Goal: Check status: Check status

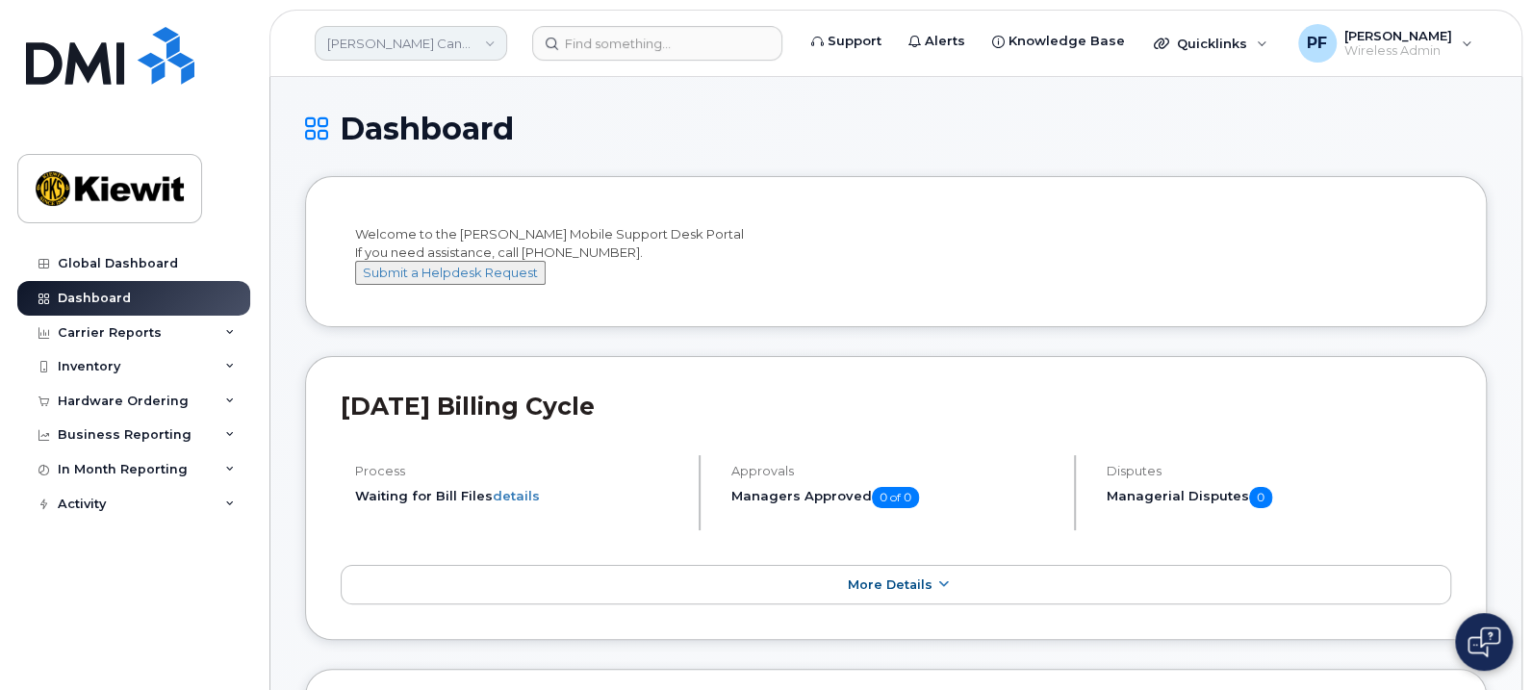
click at [377, 45] on link "[PERSON_NAME] Canada Inc" at bounding box center [411, 43] width 192 height 35
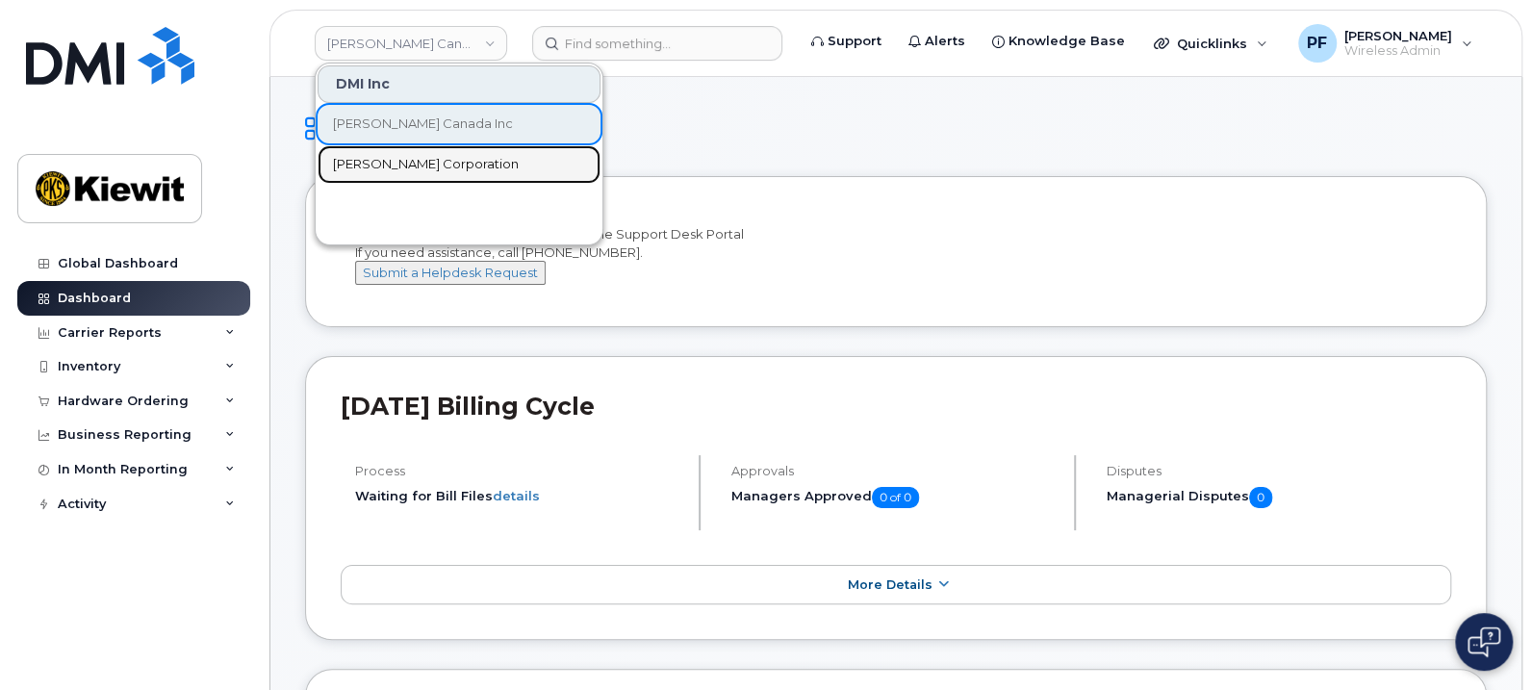
drag, startPoint x: 427, startPoint y: 162, endPoint x: 776, endPoint y: 671, distance: 616.8
click at [427, 163] on span "[PERSON_NAME] Corporation" at bounding box center [426, 164] width 186 height 19
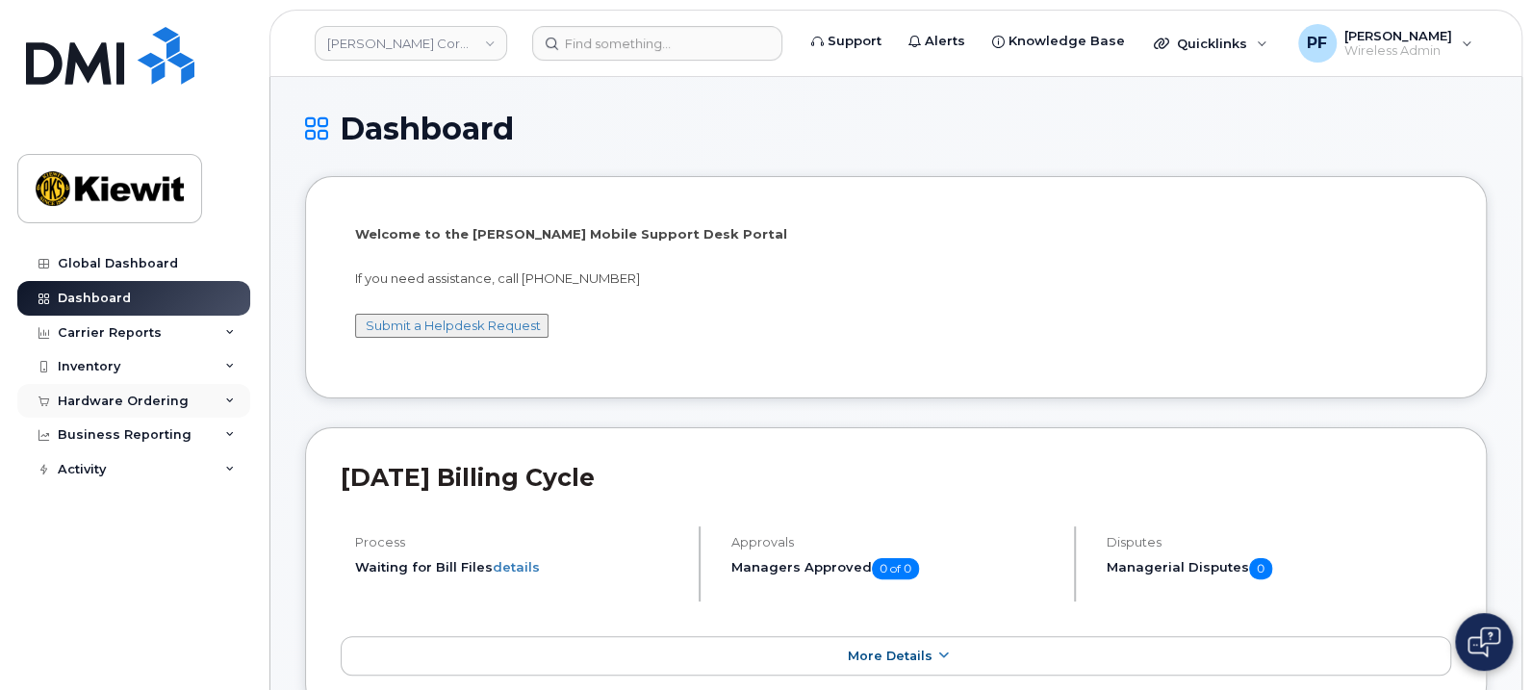
click at [124, 408] on div "Hardware Ordering" at bounding box center [133, 401] width 233 height 35
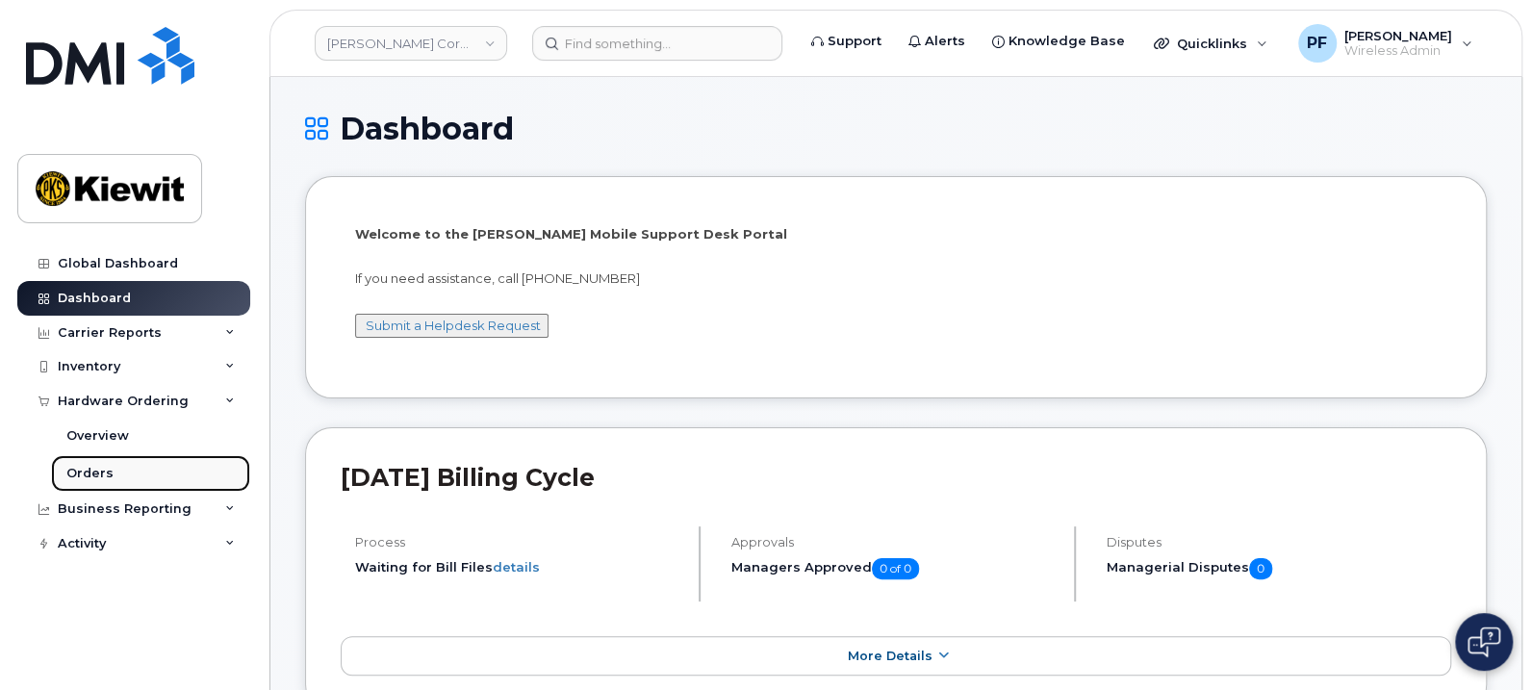
click at [117, 479] on link "Orders" at bounding box center [150, 473] width 199 height 37
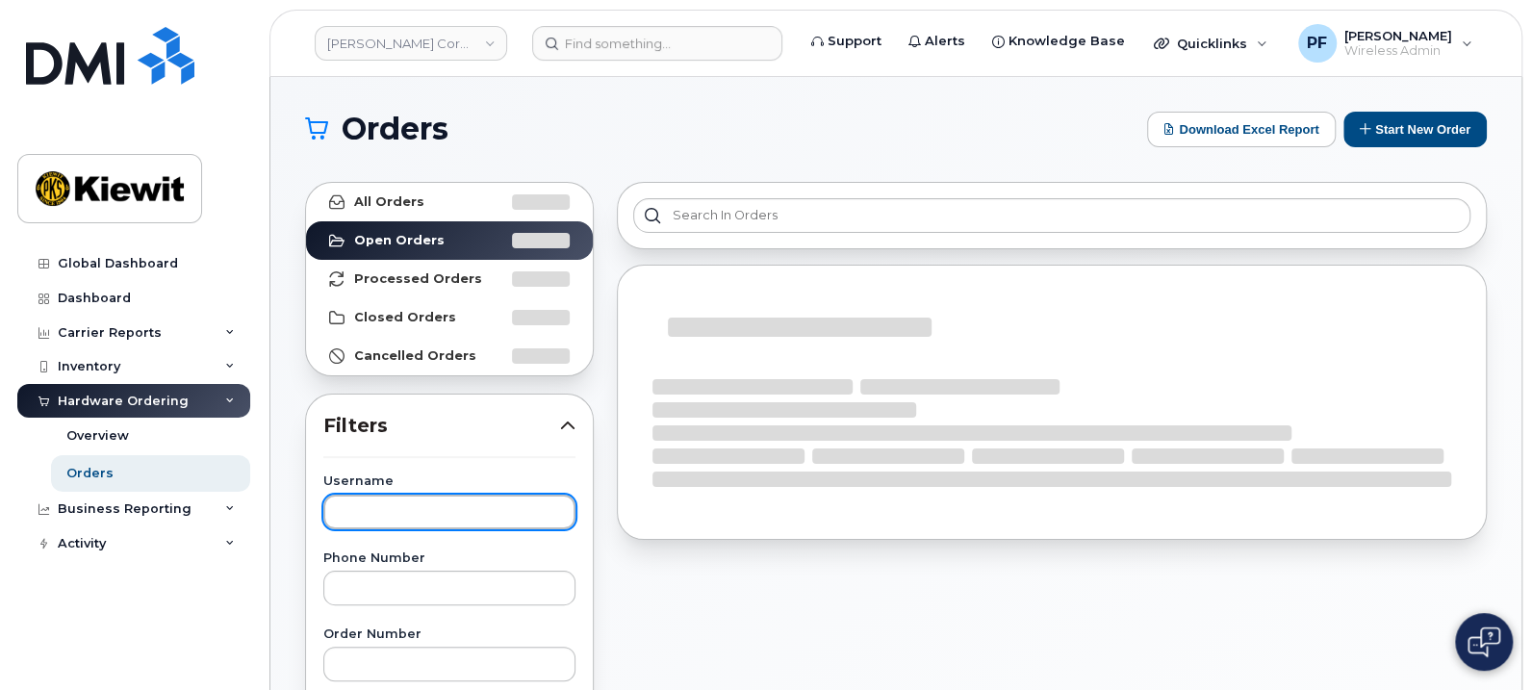
click at [435, 517] on input "text" at bounding box center [449, 512] width 252 height 35
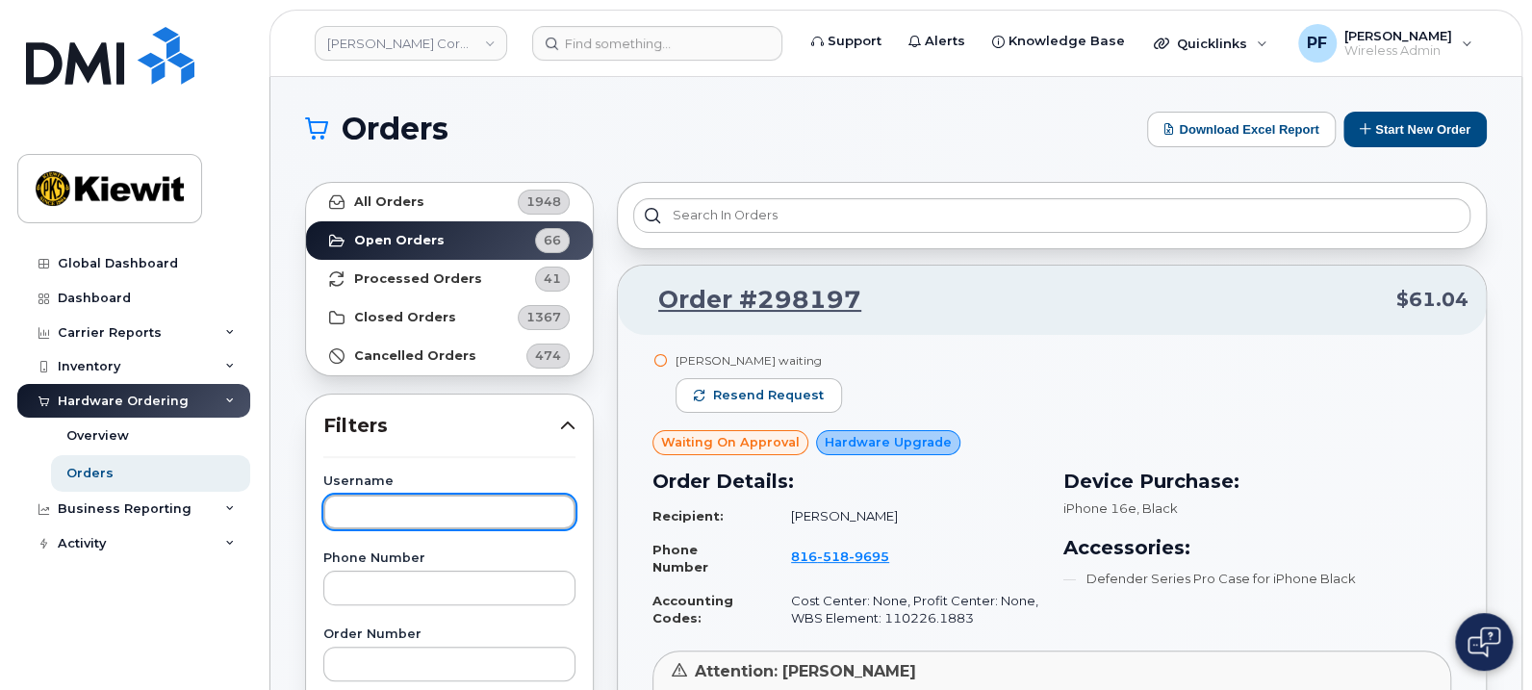
paste input "Rod Walsh"
type input "Rod Walsh"
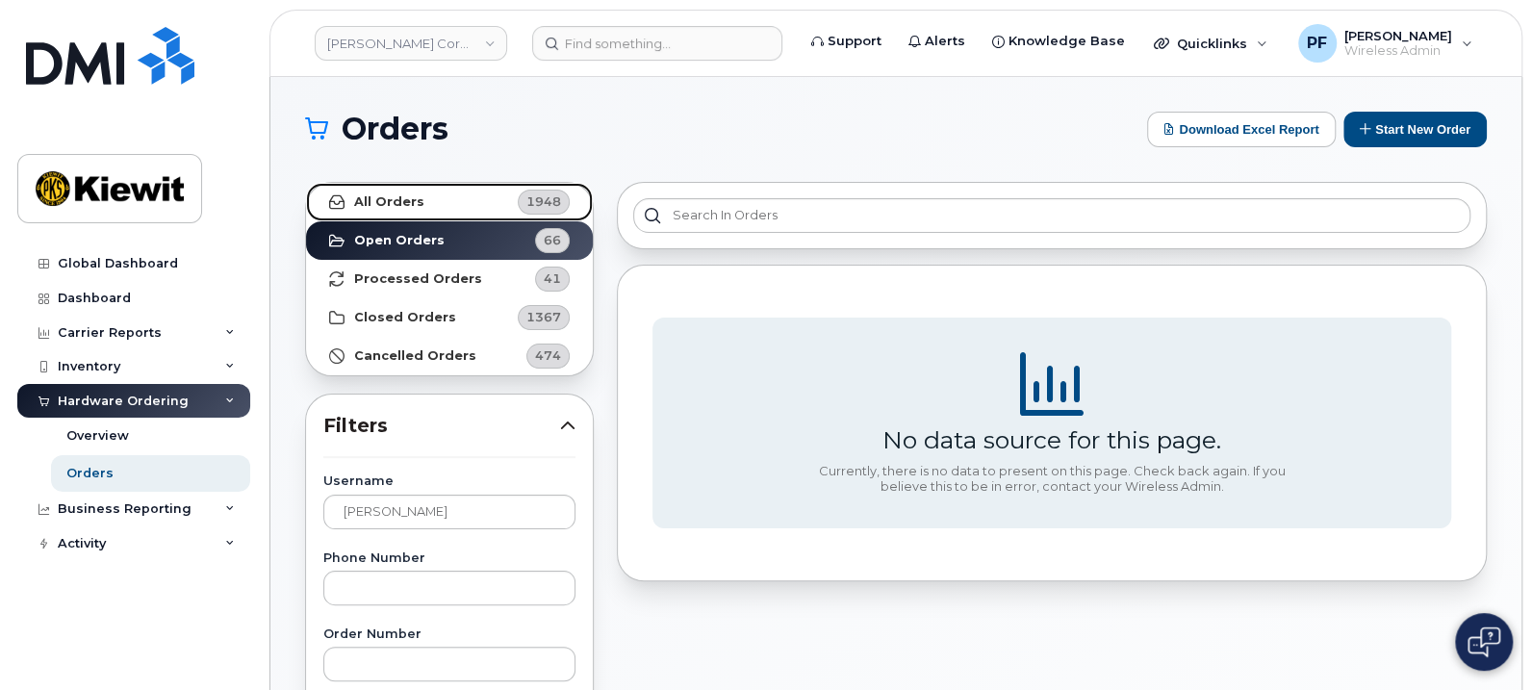
click at [426, 195] on link "All Orders 1948" at bounding box center [449, 202] width 287 height 38
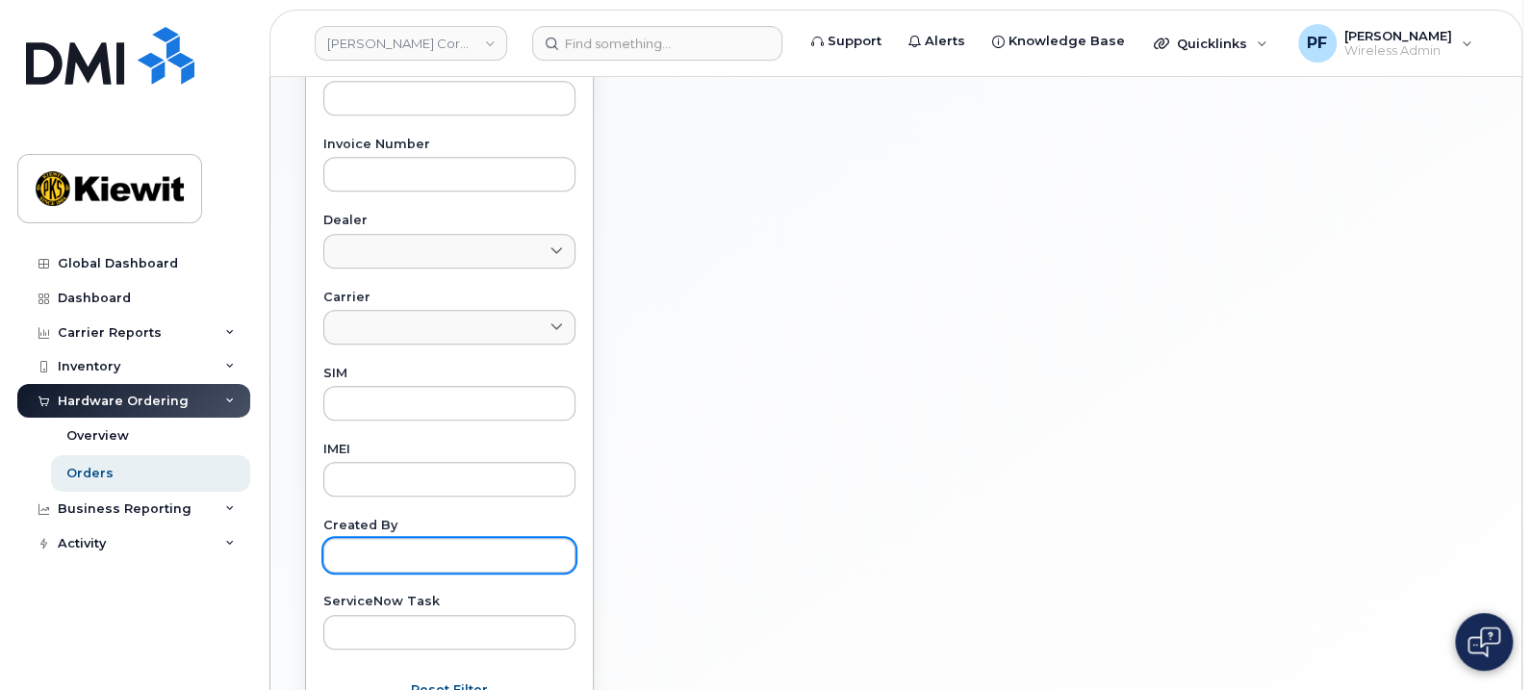
scroll to position [841, 0]
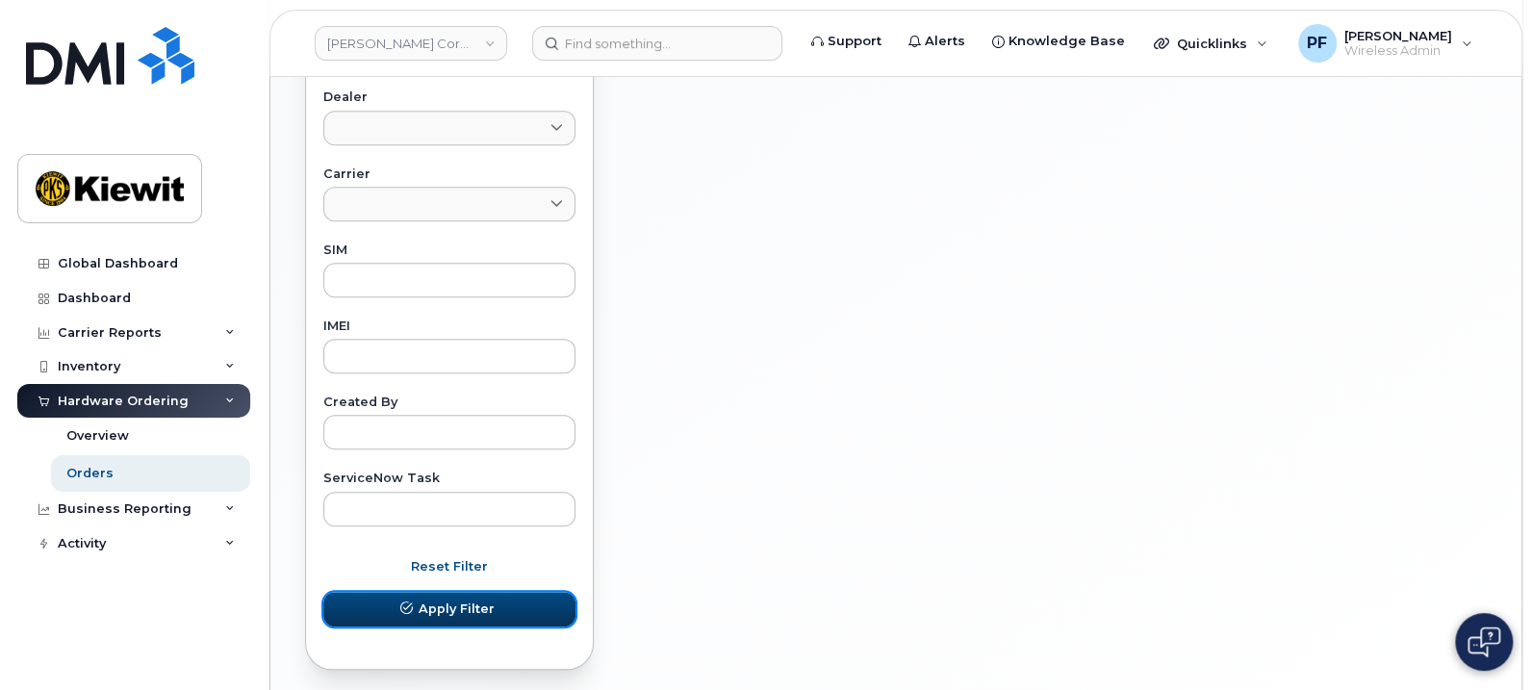
click at [456, 609] on span "Apply Filter" at bounding box center [457, 608] width 76 height 18
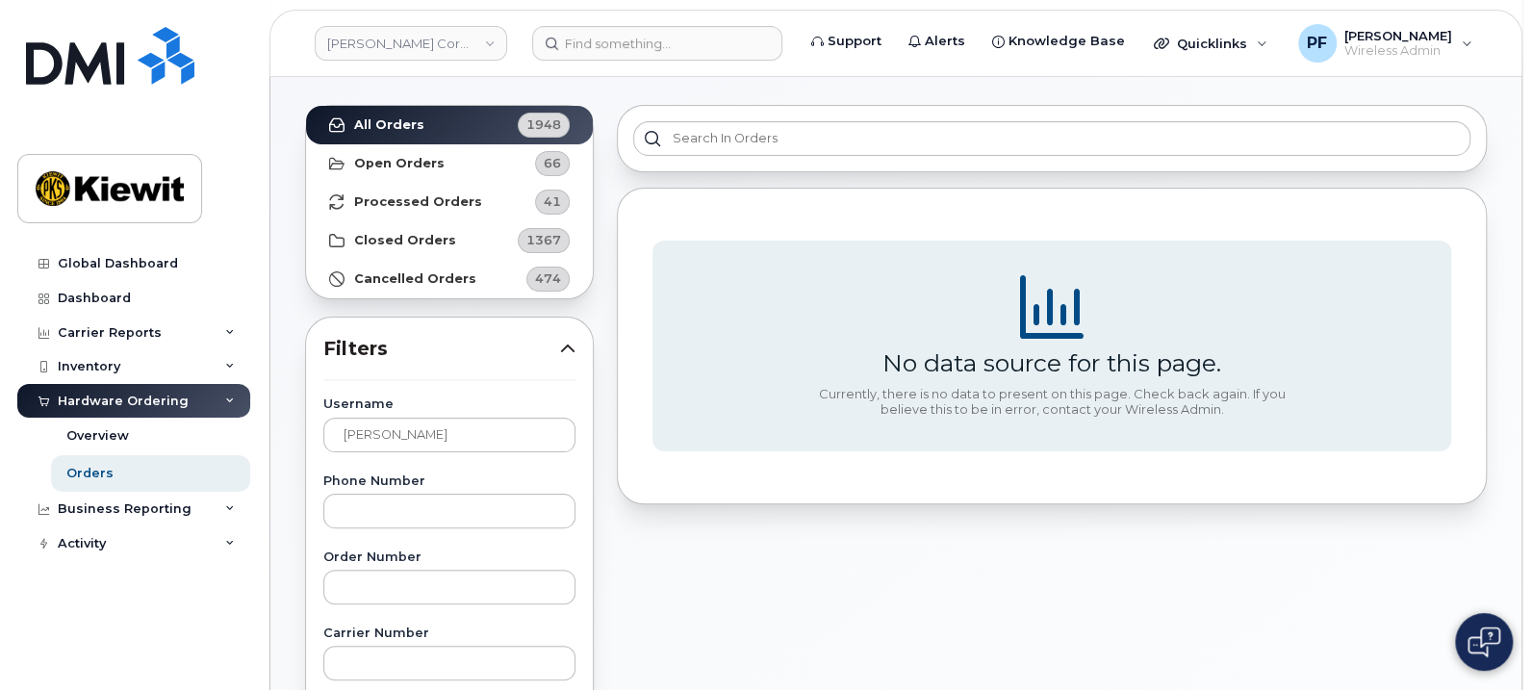
scroll to position [0, 0]
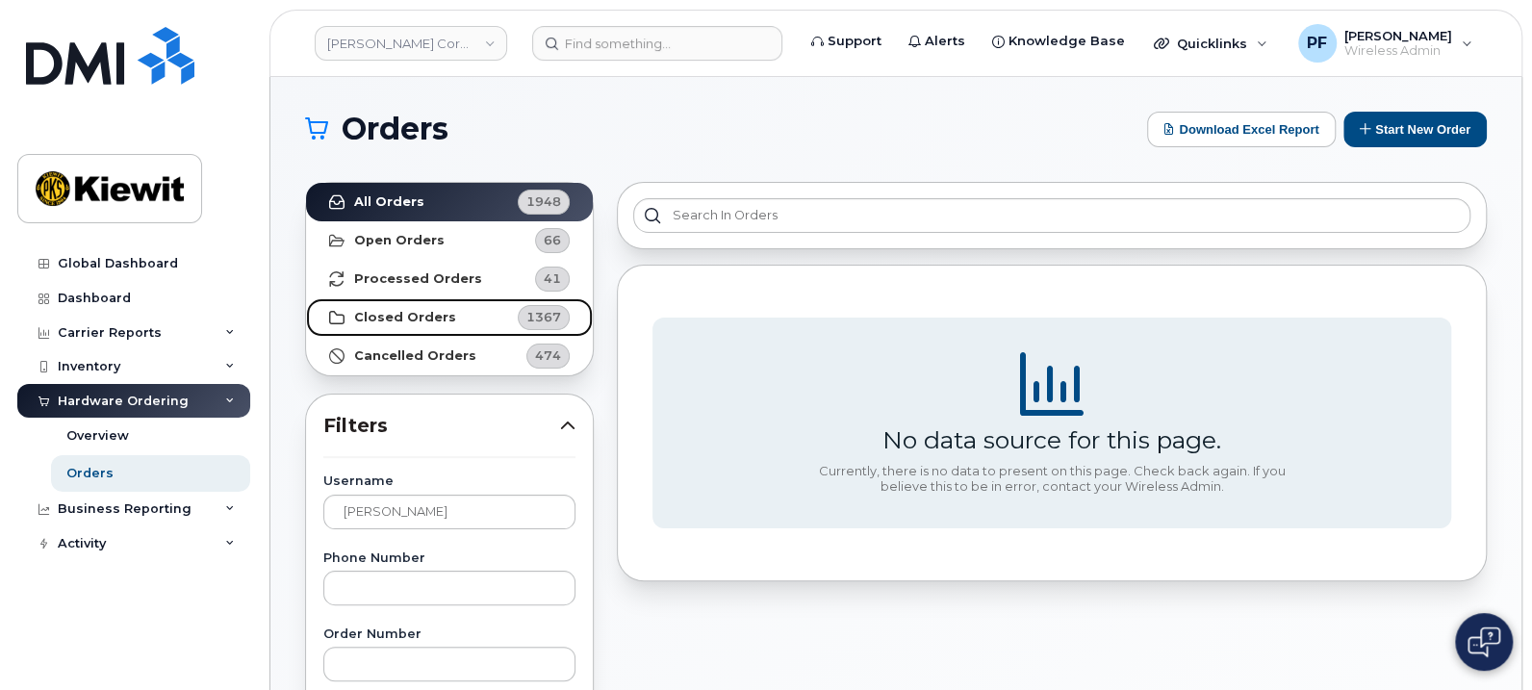
click at [428, 315] on strong "Closed Orders" at bounding box center [405, 317] width 102 height 15
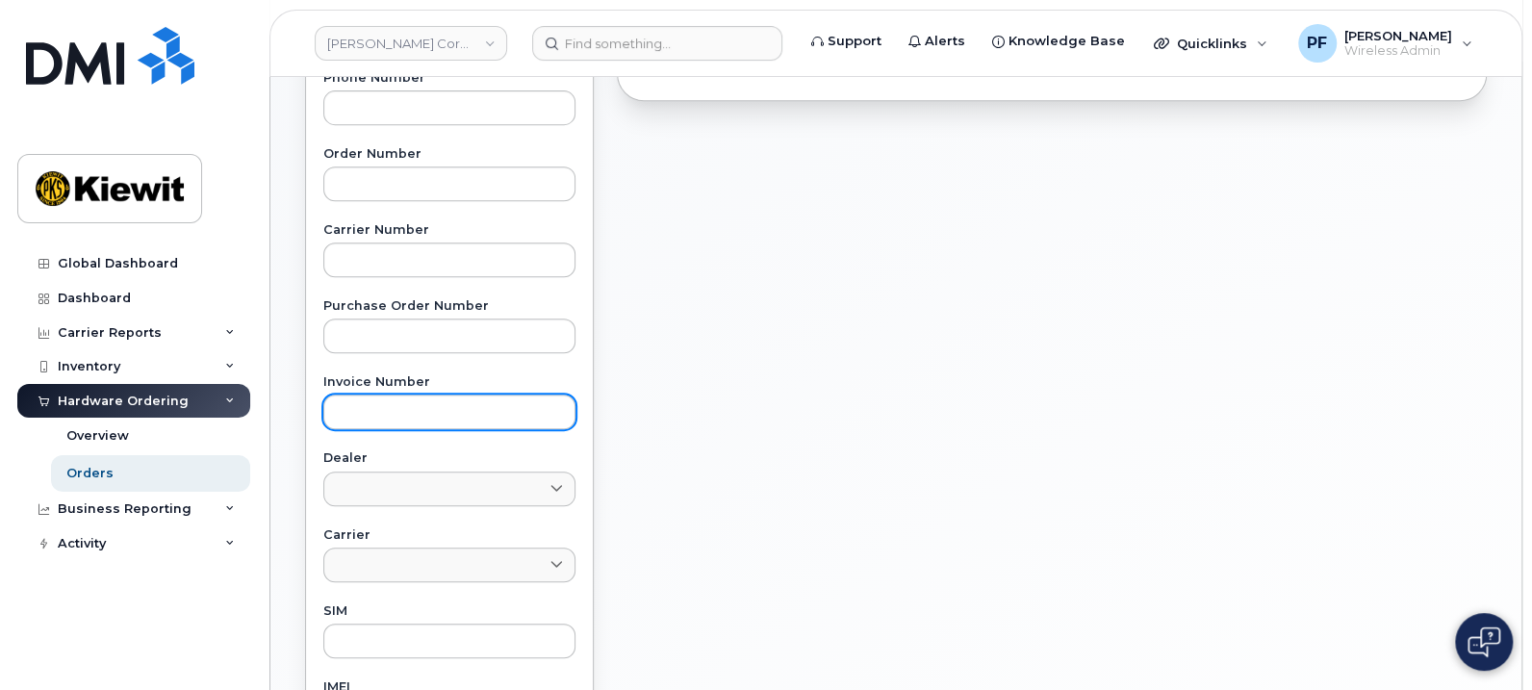
scroll to position [361, 0]
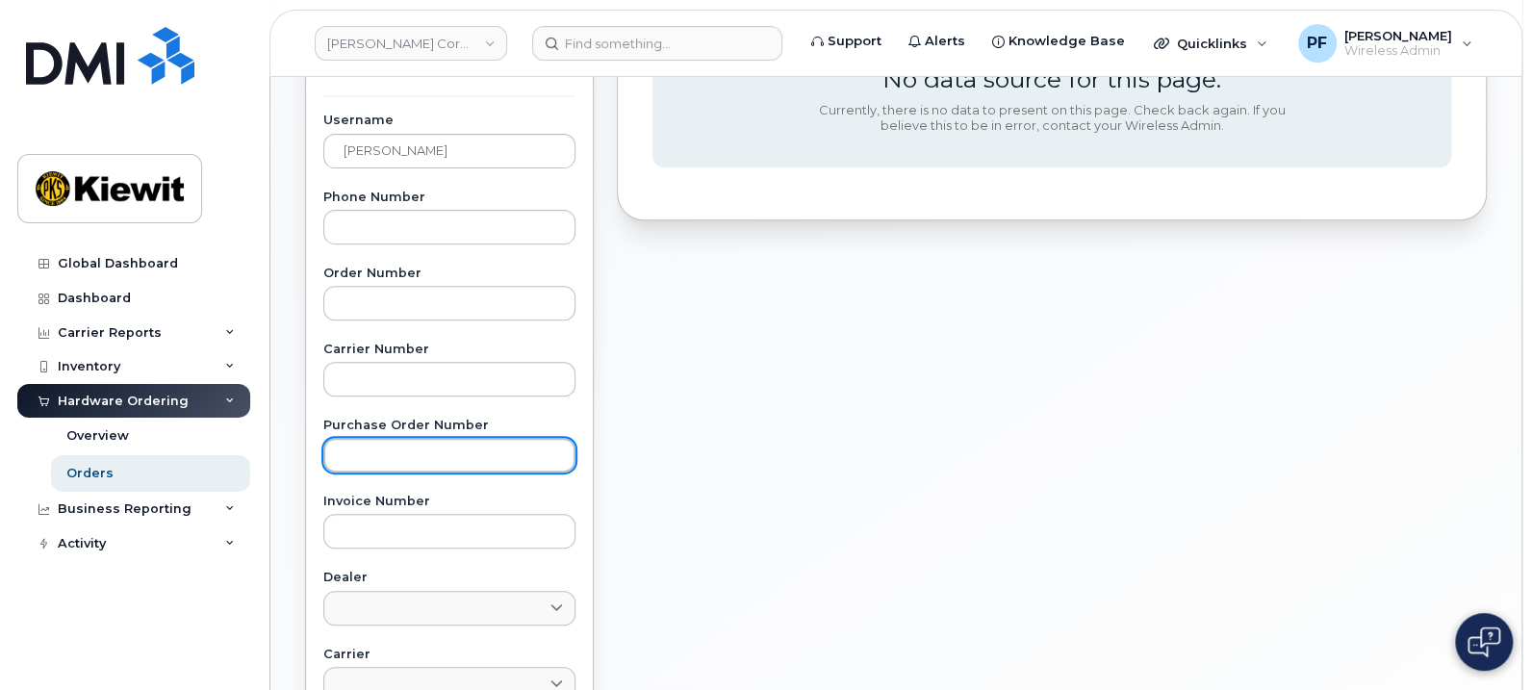
click at [440, 458] on input "text" at bounding box center [449, 455] width 252 height 35
paste input "297990"
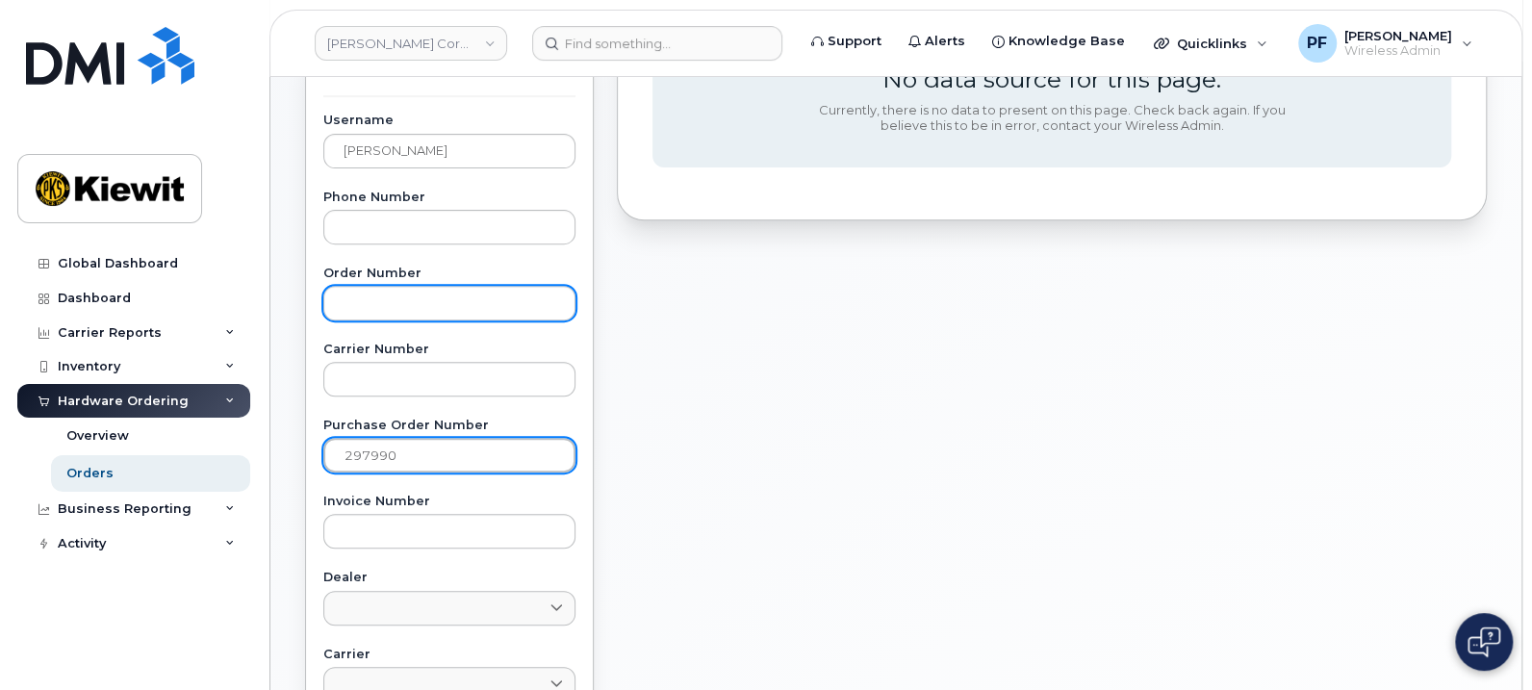
type input "297990"
click at [464, 293] on input "text" at bounding box center [449, 303] width 252 height 35
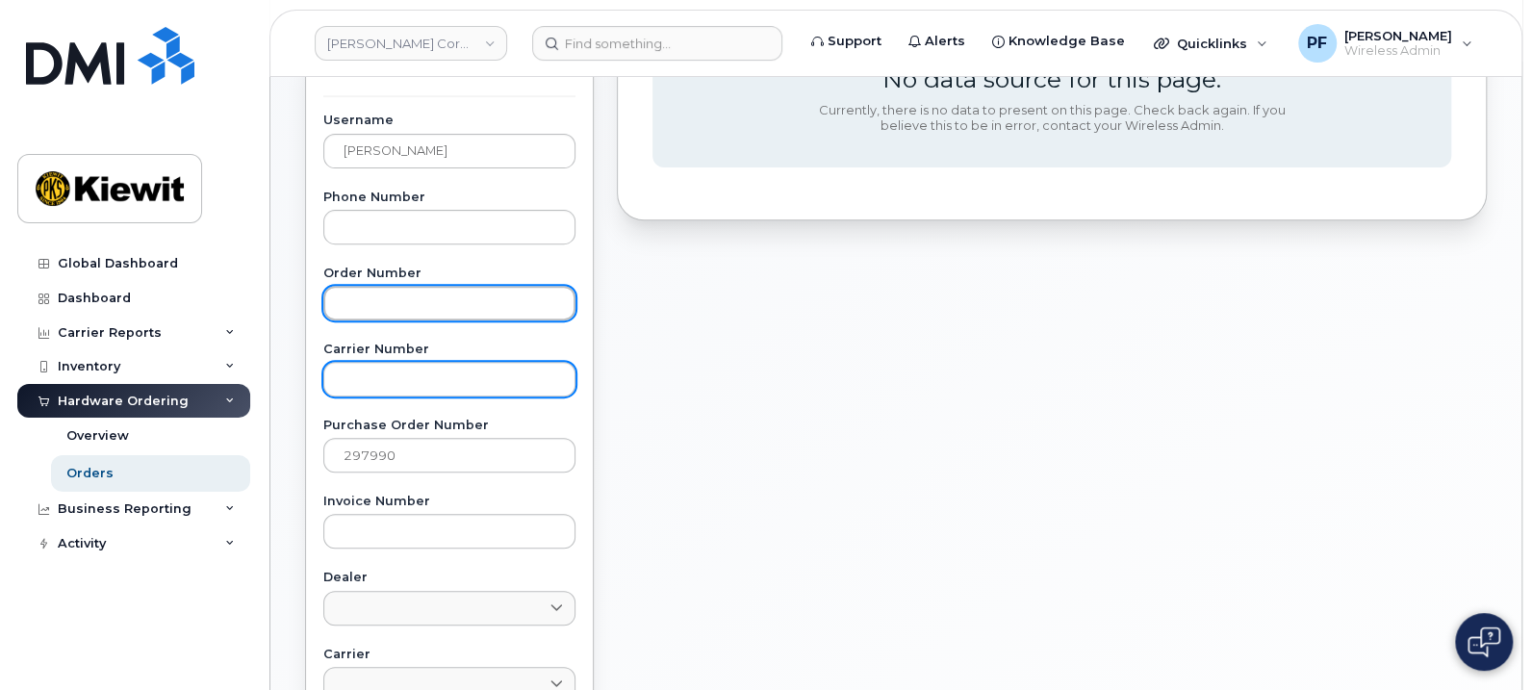
paste input "297990"
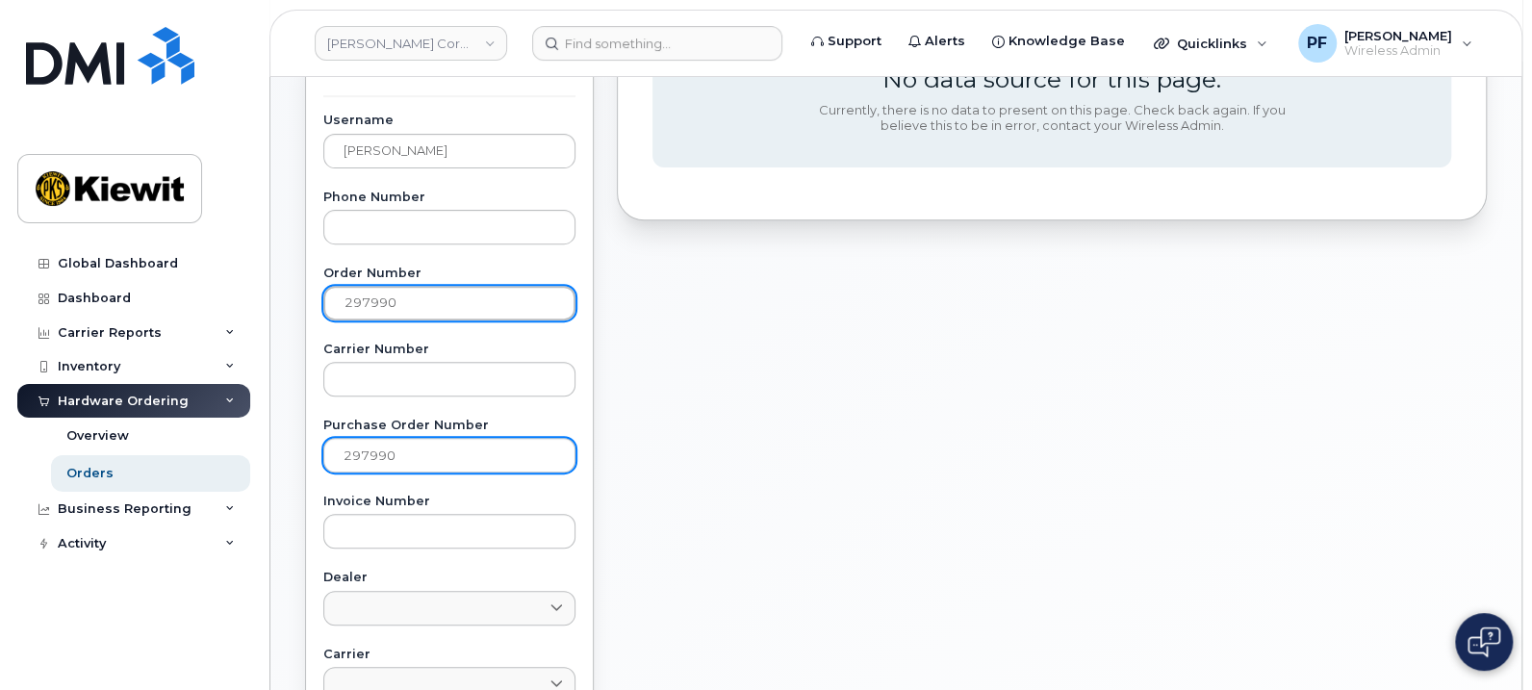
type input "297990"
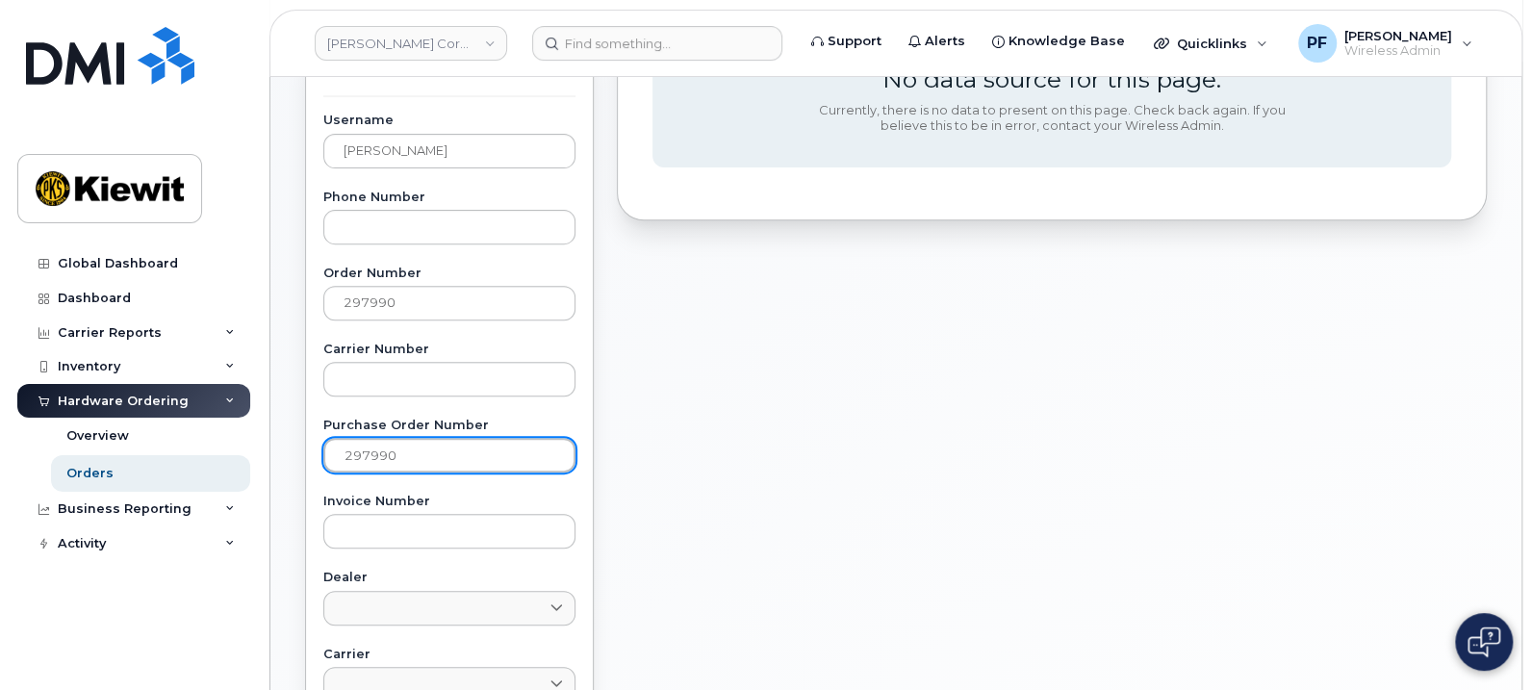
drag, startPoint x: 386, startPoint y: 454, endPoint x: 250, endPoint y: 458, distance: 135.7
click at [270, 458] on div "Kiewit Corporation Support Alerts Knowledge Base Quicklinks Suspend / Cancel De…" at bounding box center [895, 450] width 1251 height 1468
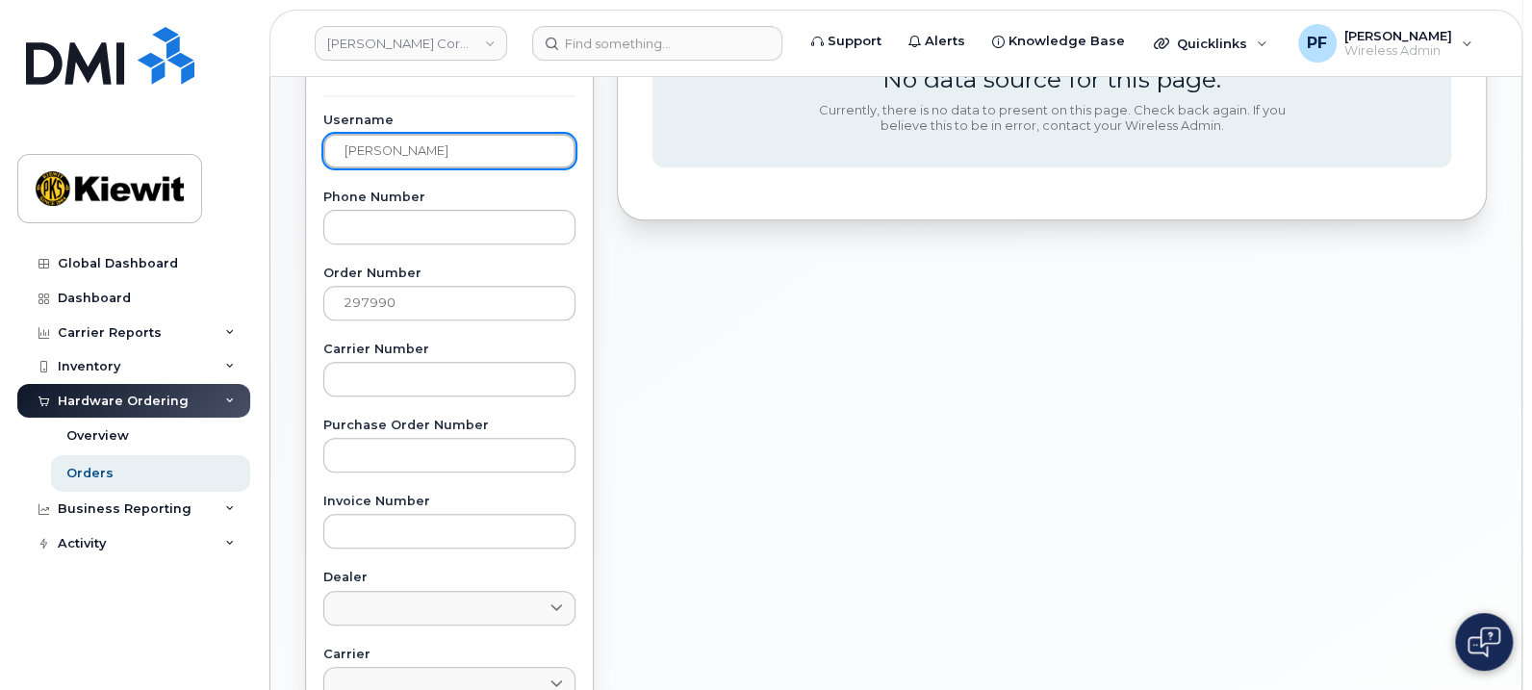
drag, startPoint x: 447, startPoint y: 137, endPoint x: 215, endPoint y: 146, distance: 233.0
click at [270, 146] on div "Kiewit Corporation Support Alerts Knowledge Base Quicklinks Suspend / Cancel De…" at bounding box center [895, 450] width 1251 height 1468
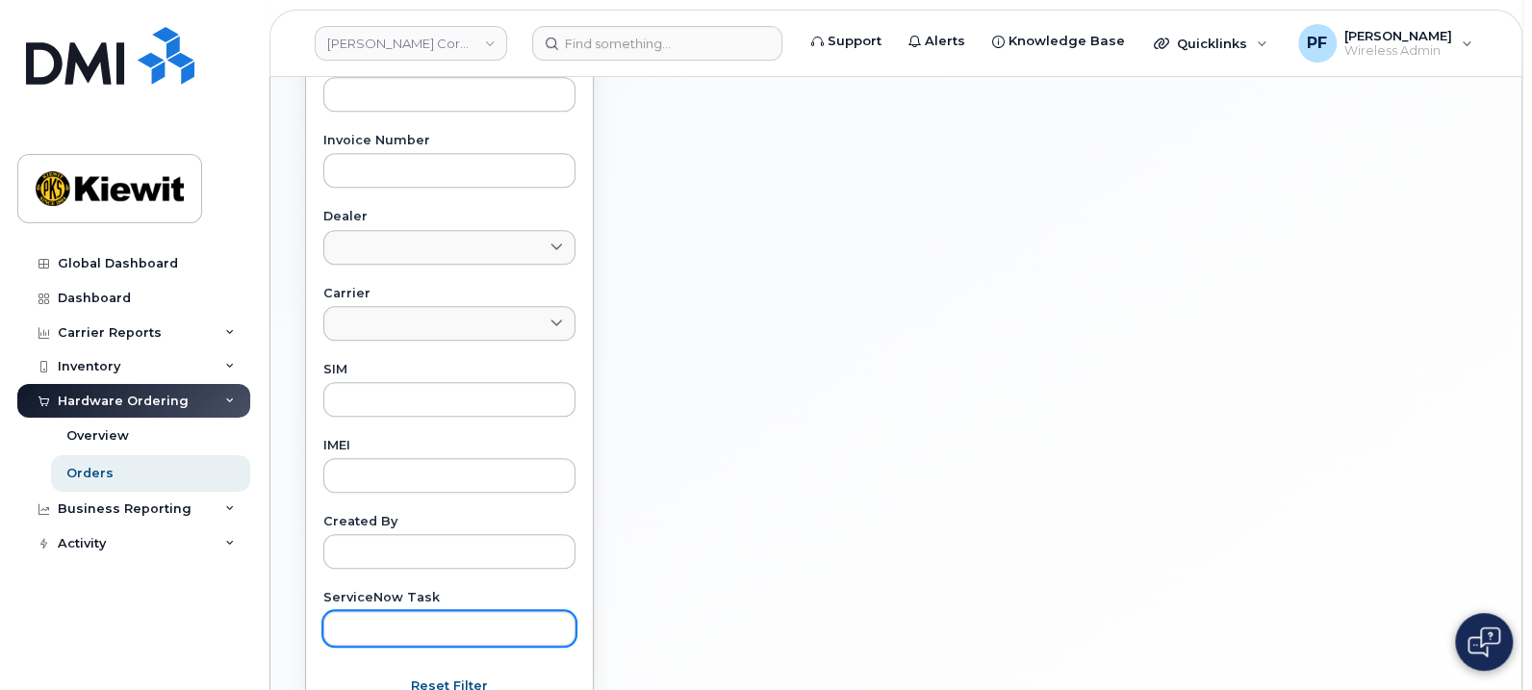
scroll to position [914, 0]
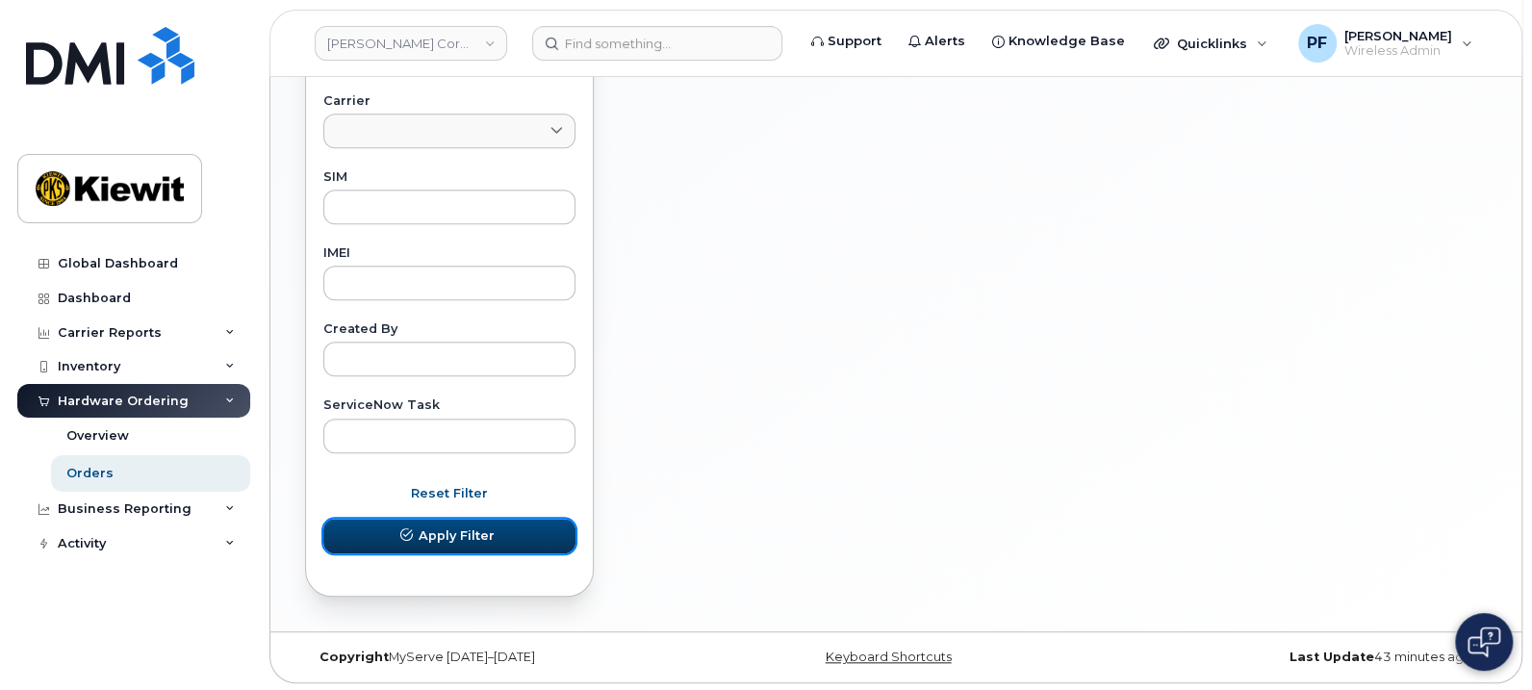
click at [448, 526] on span "Apply Filter" at bounding box center [457, 535] width 76 height 18
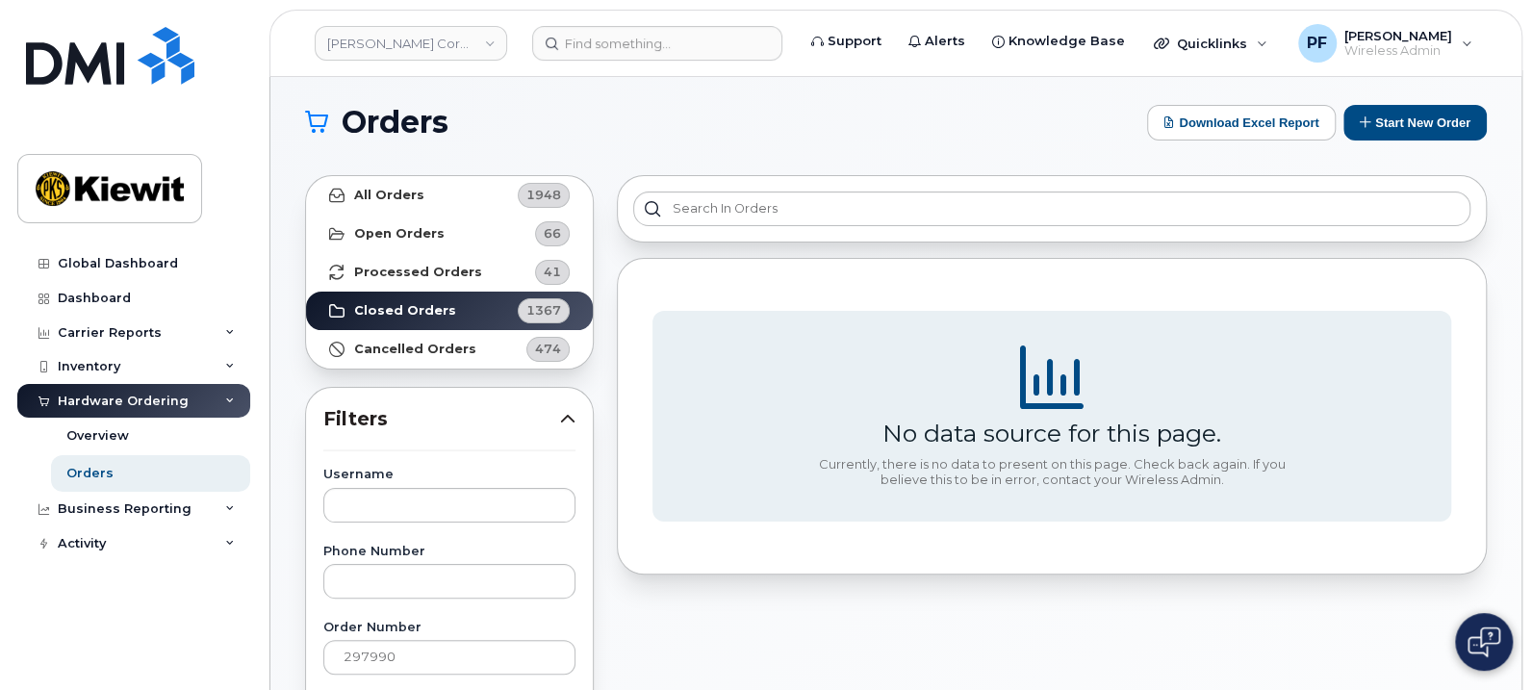
scroll to position [0, 0]
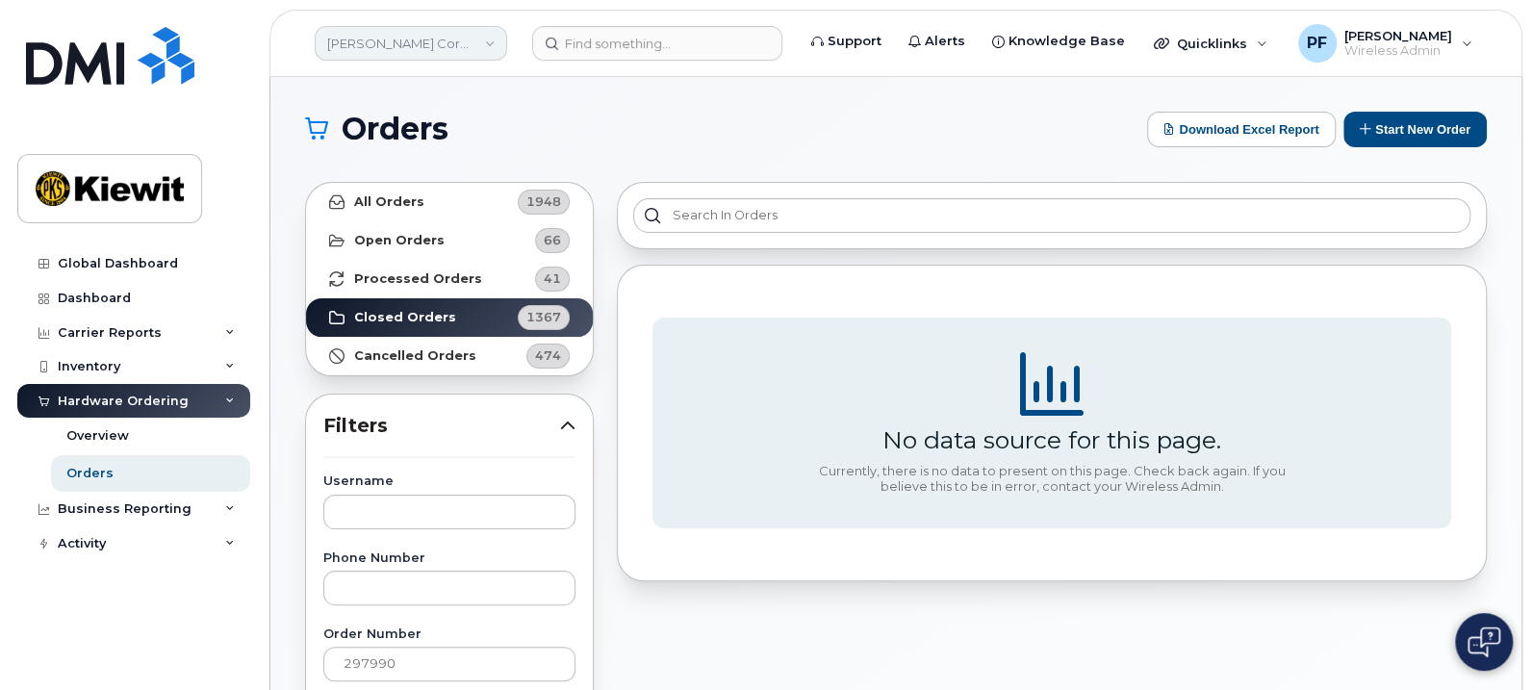
click at [414, 38] on link "[PERSON_NAME] Corporation" at bounding box center [411, 43] width 192 height 35
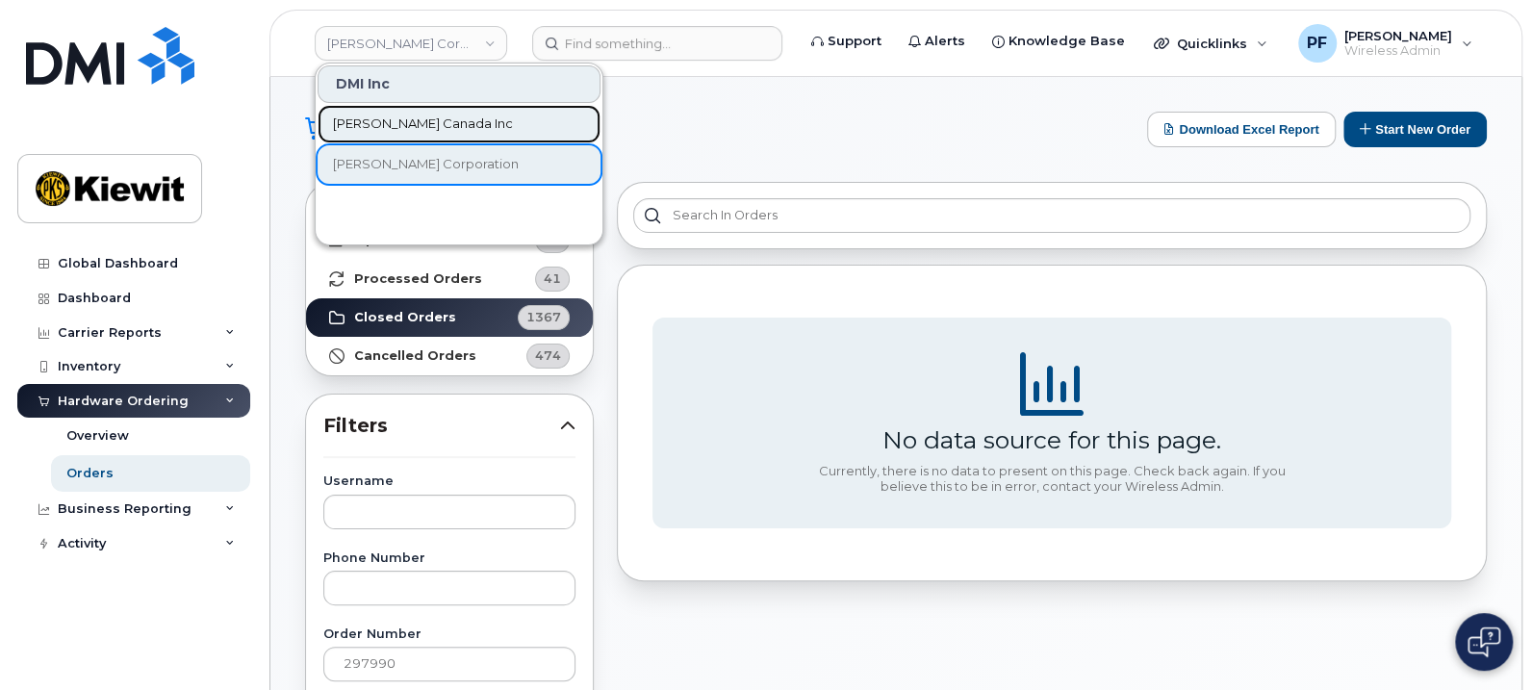
click at [447, 134] on link "[PERSON_NAME] Canada Inc" at bounding box center [459, 124] width 283 height 38
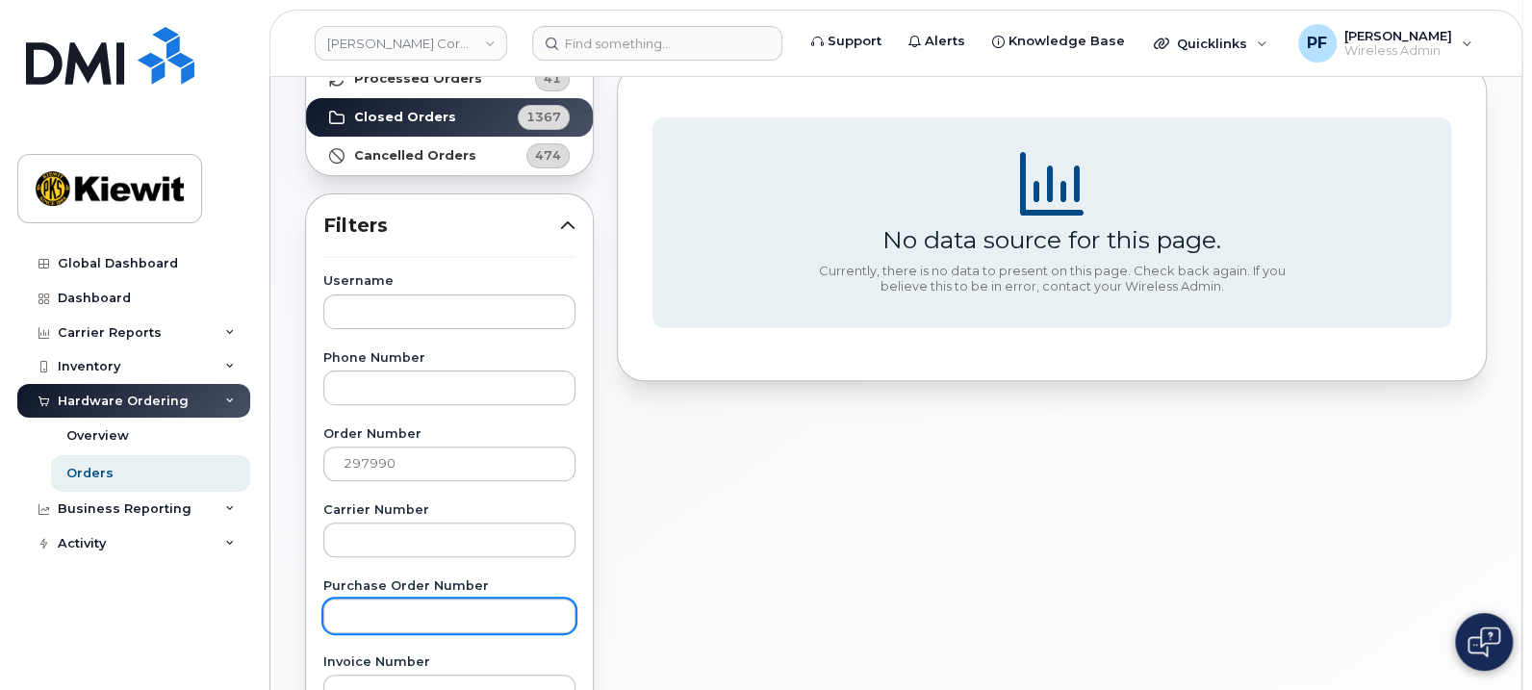
scroll to position [240, 0]
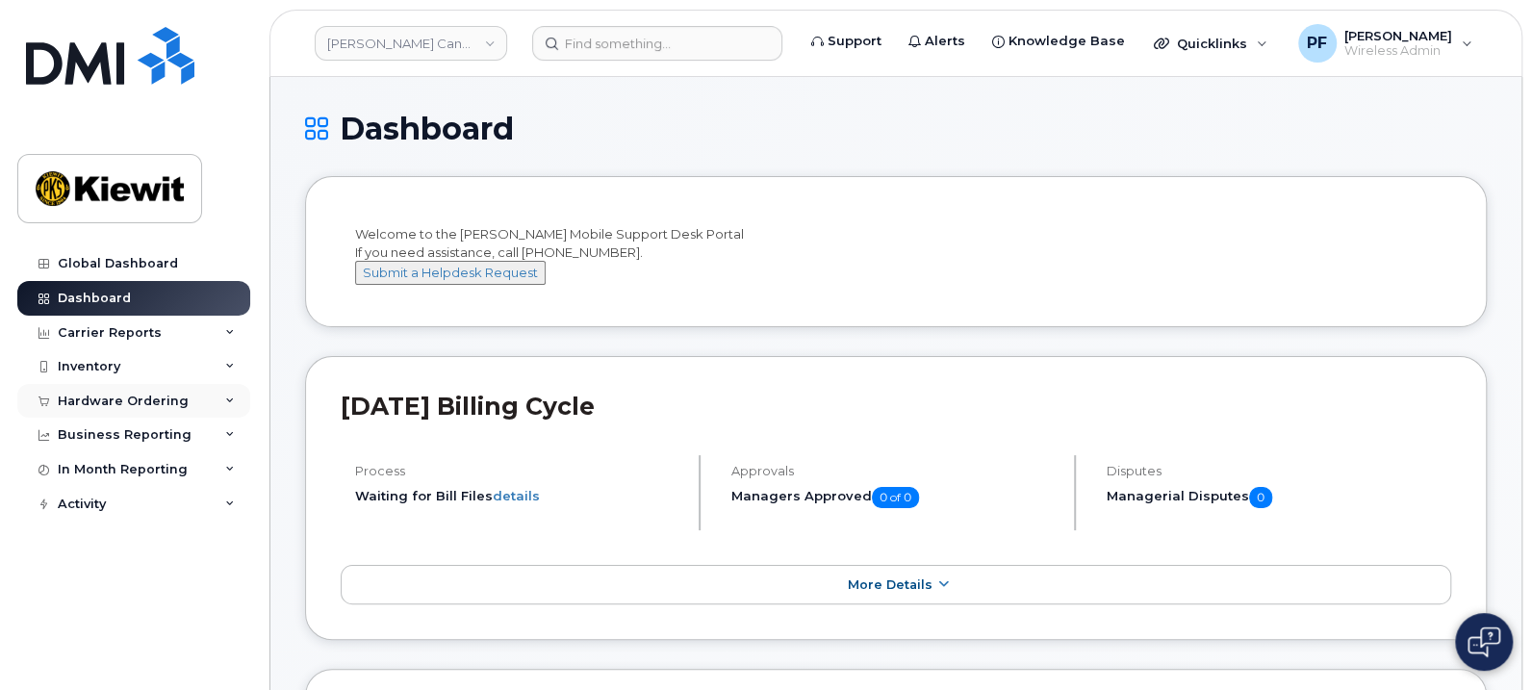
scroll to position [119, 0]
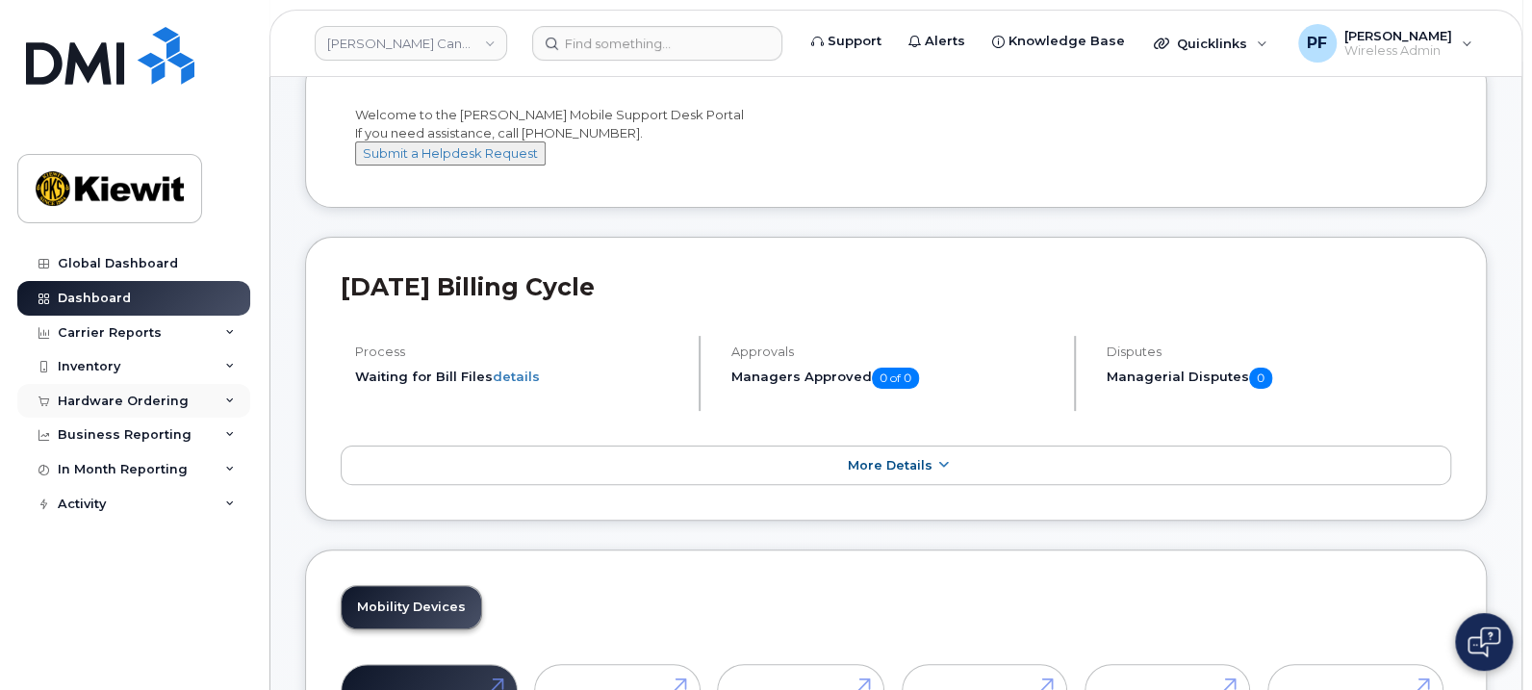
click at [135, 396] on div "Hardware Ordering" at bounding box center [123, 401] width 131 height 15
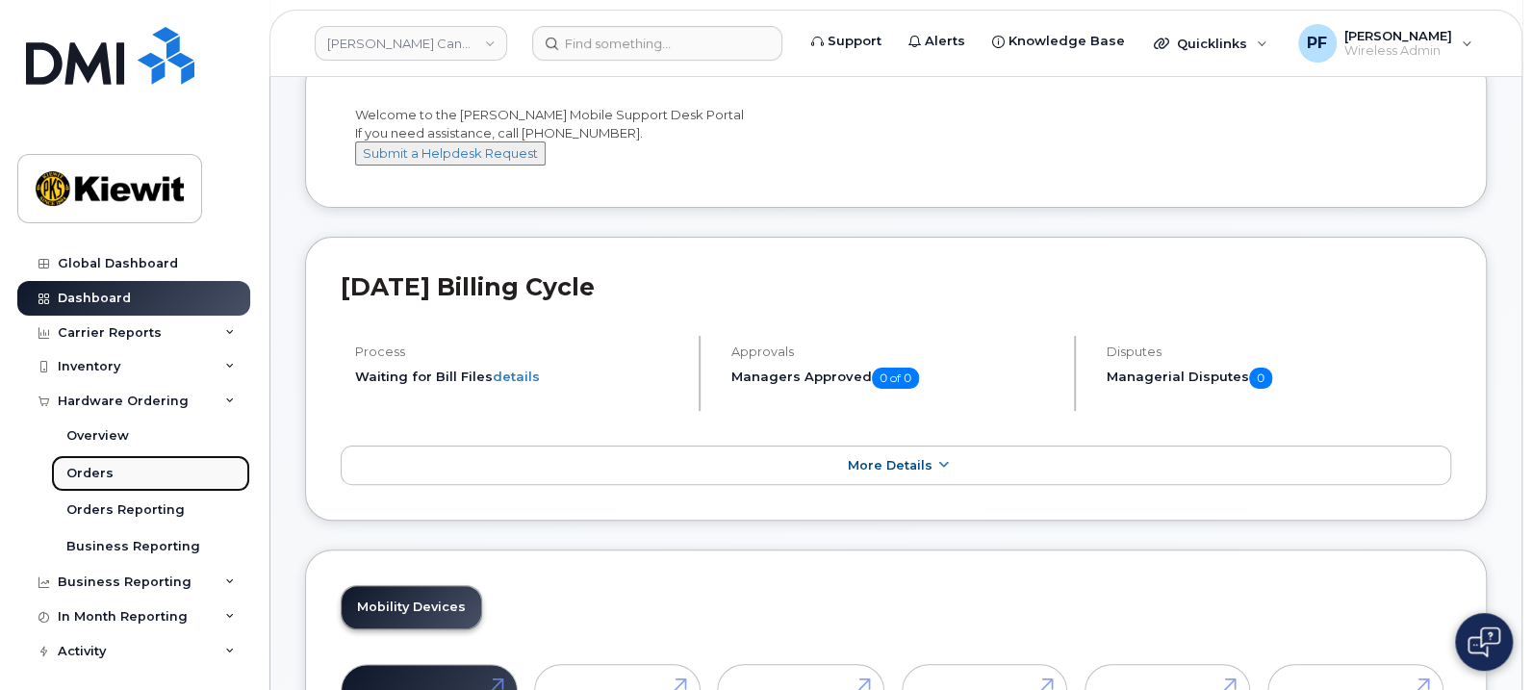
click at [101, 473] on div "Orders" at bounding box center [89, 473] width 47 height 17
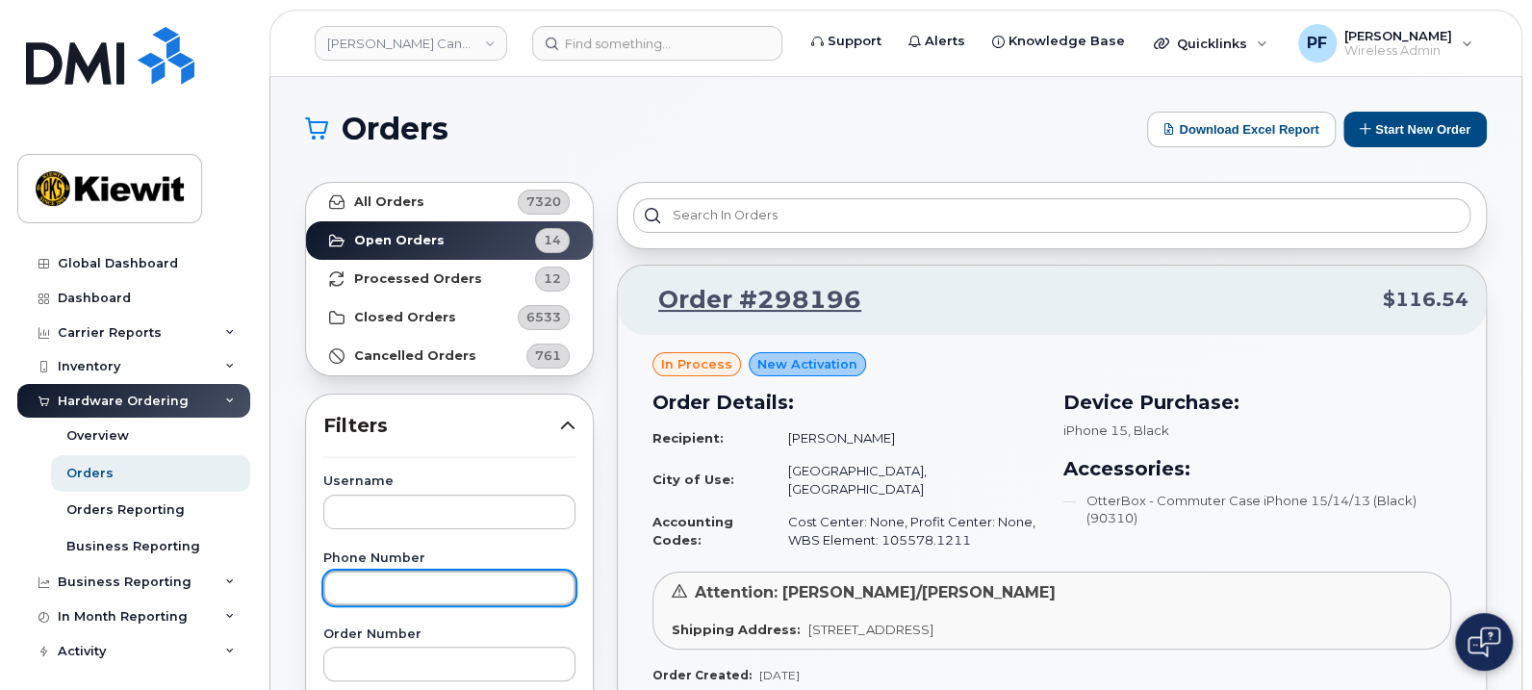
click at [431, 589] on input "text" at bounding box center [449, 588] width 252 height 35
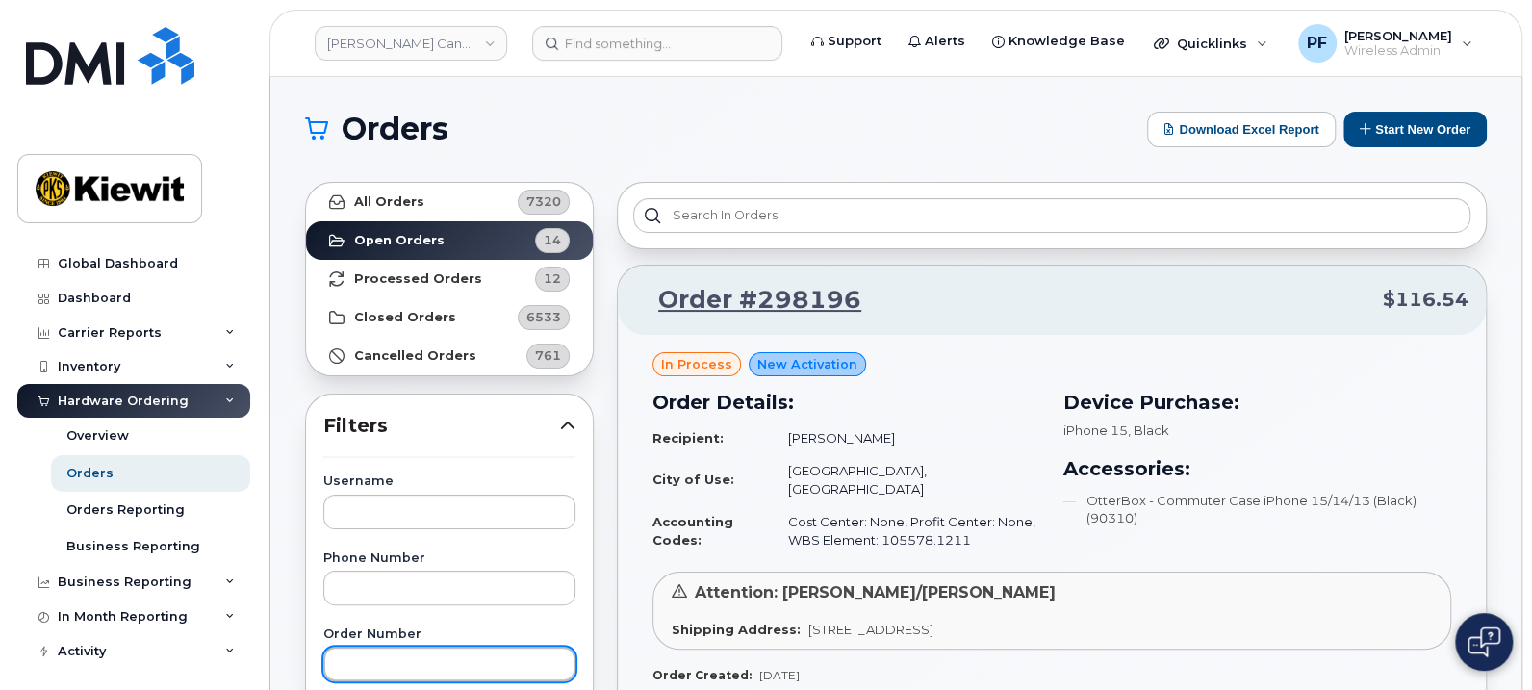
click at [427, 668] on input "text" at bounding box center [449, 664] width 252 height 35
paste input "297990"
type input "297990"
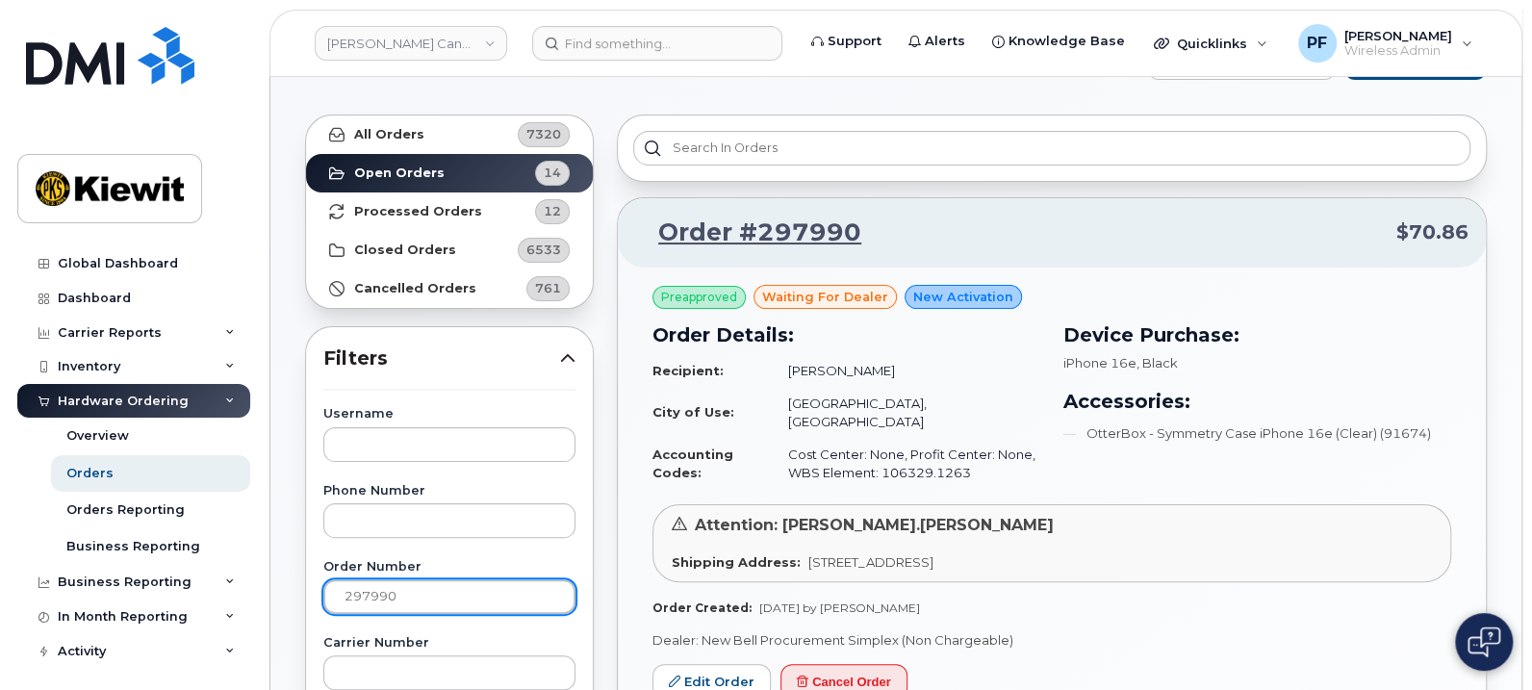
scroll to position [119, 0]
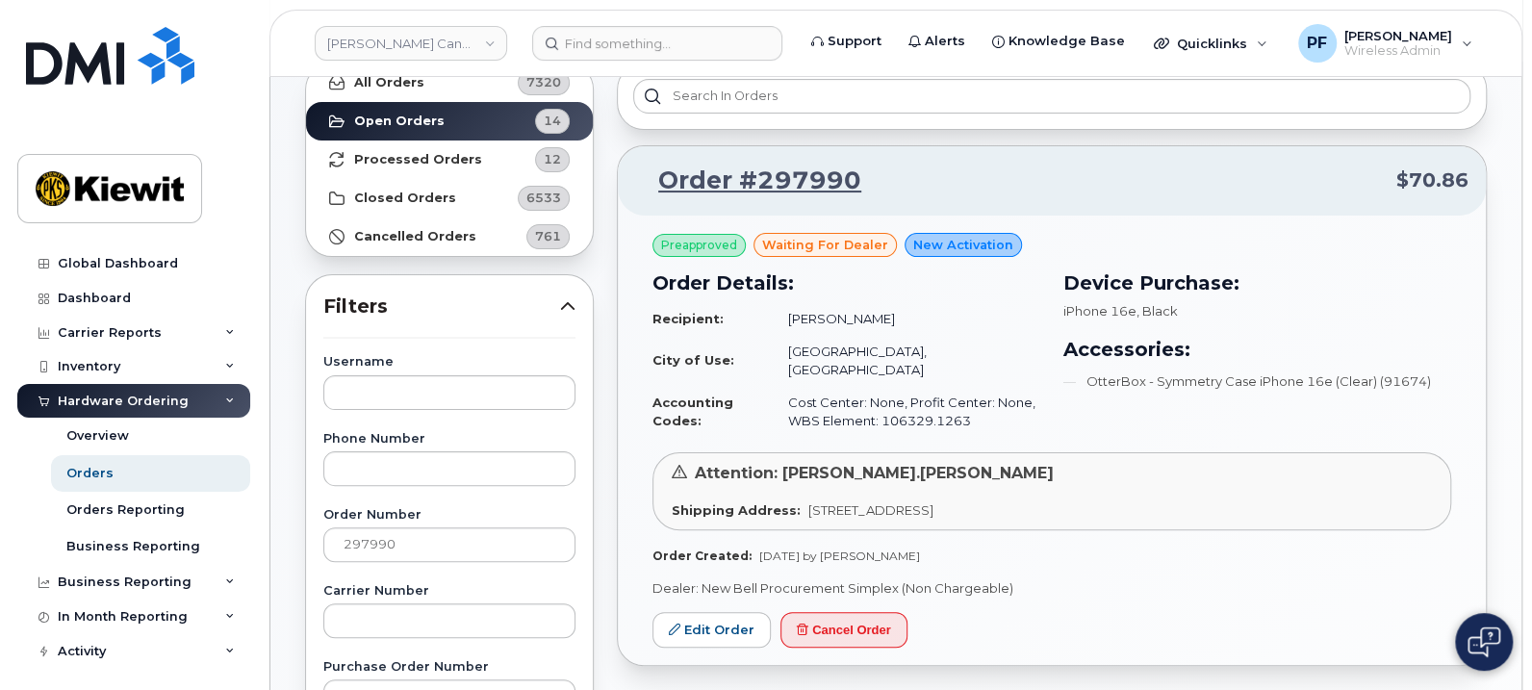
click at [1390, 377] on li "OtterBox - Symmetry Case iPhone 16e (Clear) (91674)" at bounding box center [1257, 381] width 388 height 18
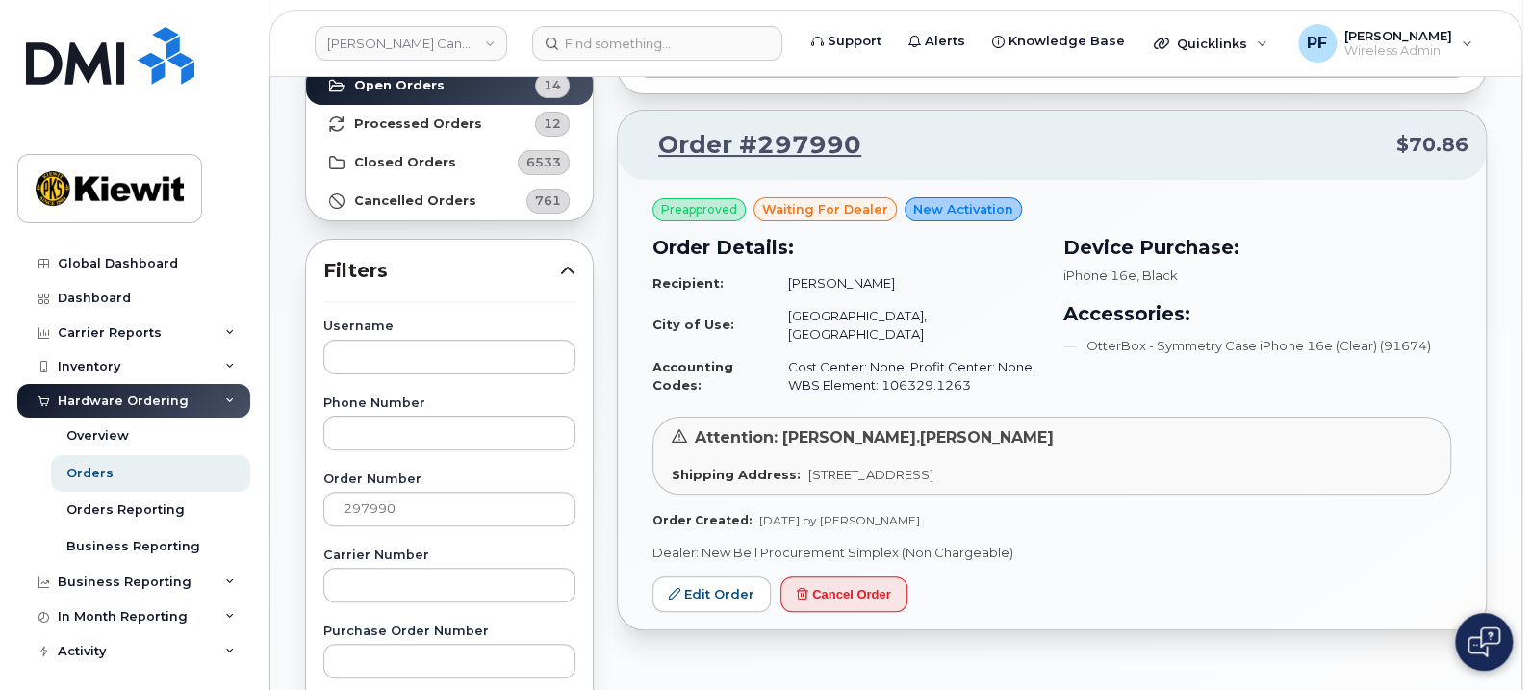
scroll to position [72, 0]
